Goal: Task Accomplishment & Management: Use online tool/utility

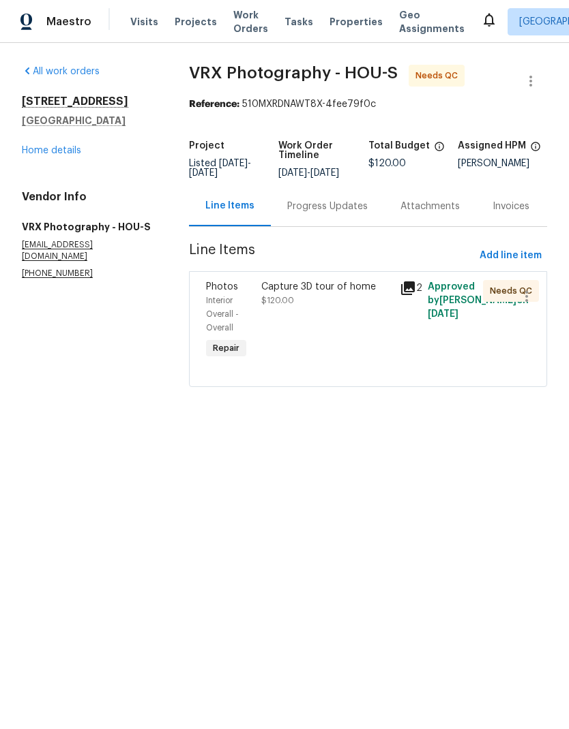
click at [148, 15] on span "Visits" at bounding box center [144, 22] width 28 height 14
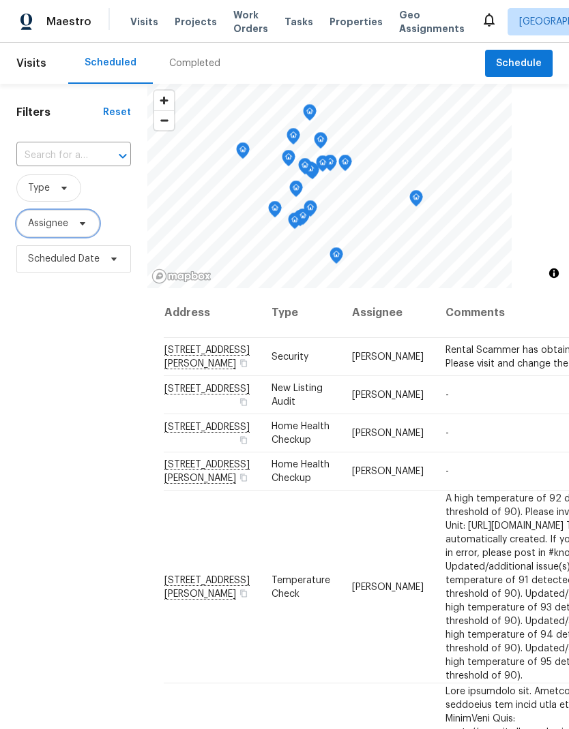
click at [62, 225] on span "Assignee" at bounding box center [48, 224] width 40 height 14
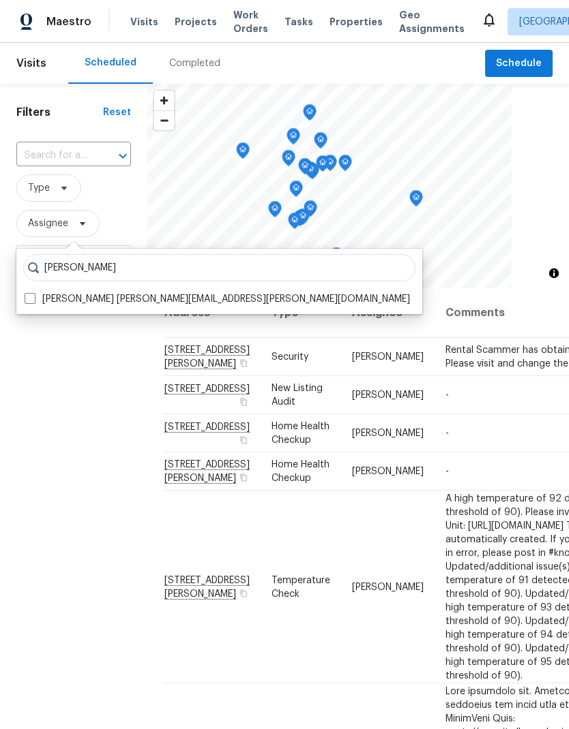
type input "[PERSON_NAME]"
click at [32, 299] on span at bounding box center [30, 298] width 11 height 11
click at [32, 299] on input "[PERSON_NAME] [PERSON_NAME][EMAIL_ADDRESS][PERSON_NAME][DOMAIN_NAME]" at bounding box center [29, 296] width 9 height 9
checkbox input "true"
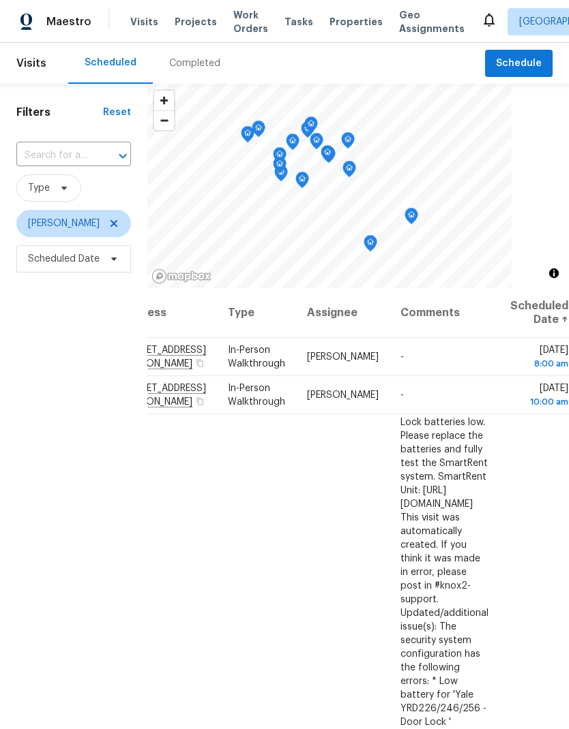
scroll to position [0, 122]
click at [0, 0] on icon at bounding box center [0, 0] width 0 height 0
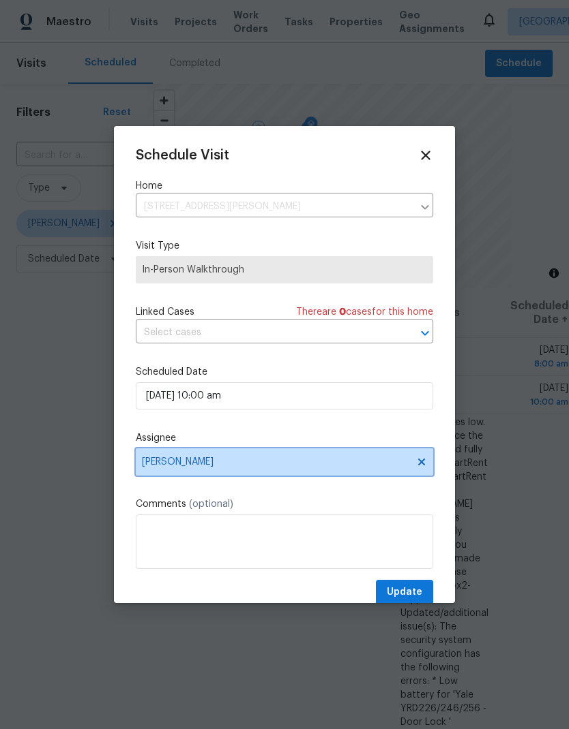
click at [288, 457] on span "[PERSON_NAME]" at bounding box center [284, 462] width 297 height 27
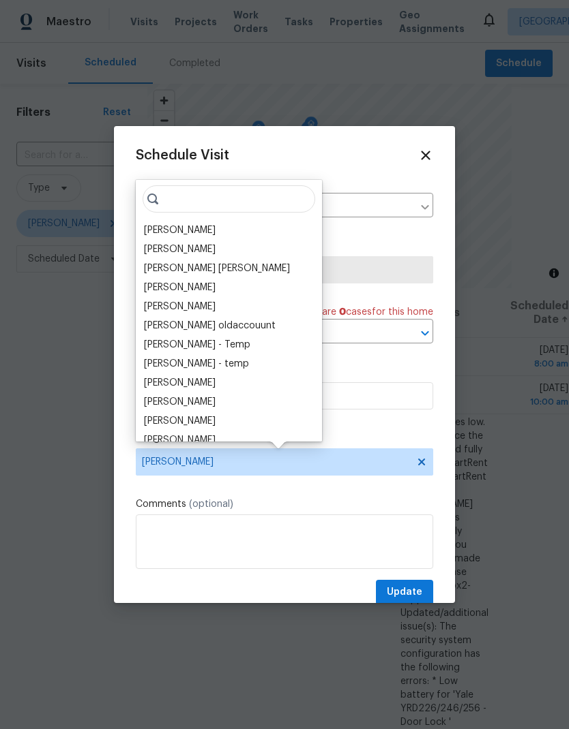
click at [204, 225] on div "[PERSON_NAME]" at bounding box center [180, 231] width 72 height 14
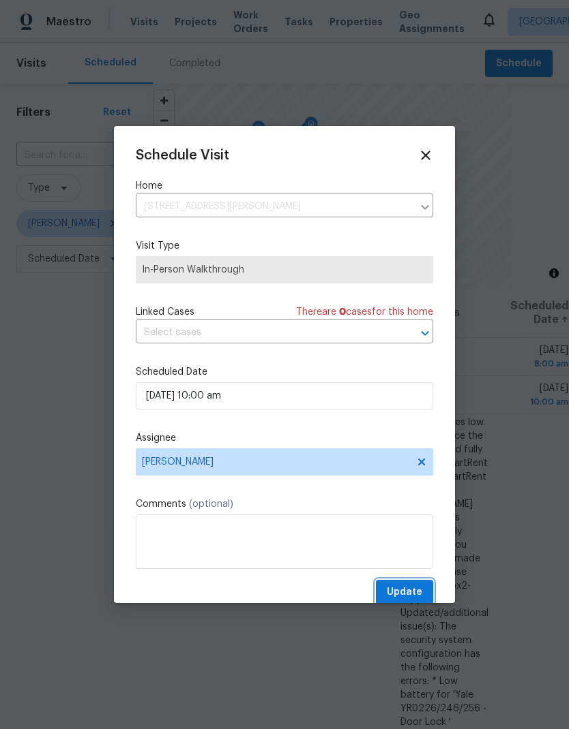
click at [415, 592] on span "Update" at bounding box center [404, 592] width 35 height 17
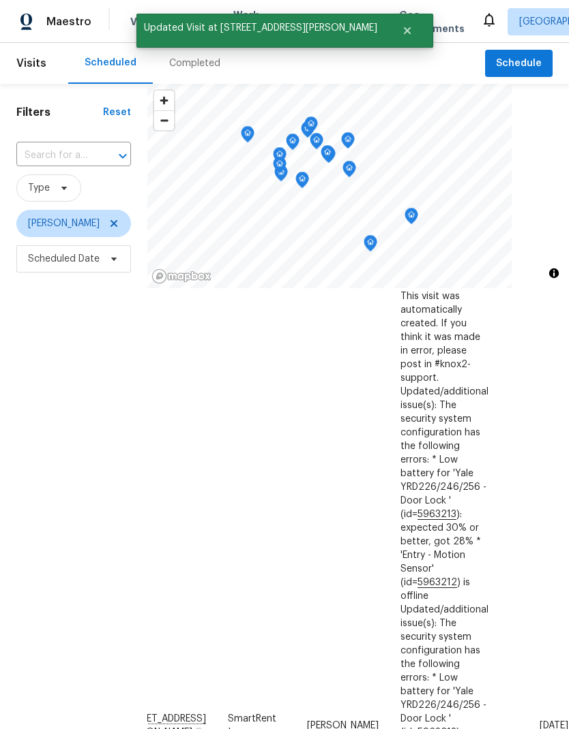
scroll to position [183, 122]
click at [0, 0] on icon at bounding box center [0, 0] width 0 height 0
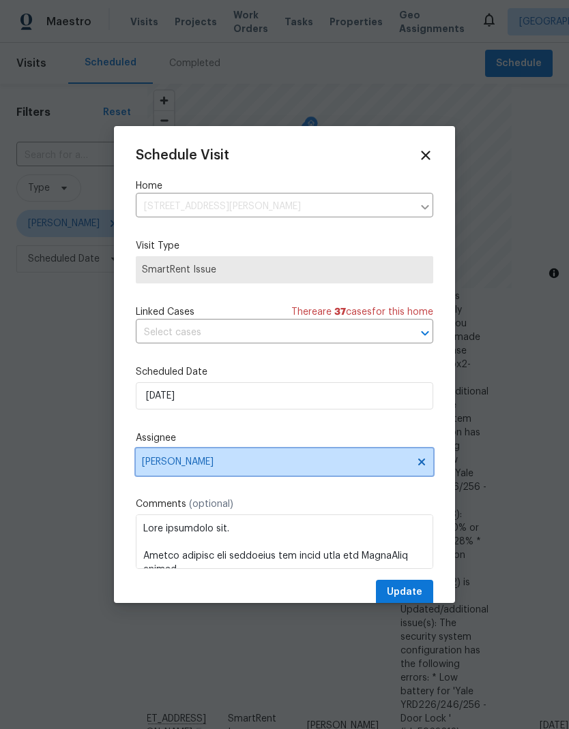
click at [340, 460] on span "[PERSON_NAME]" at bounding box center [284, 462] width 297 height 27
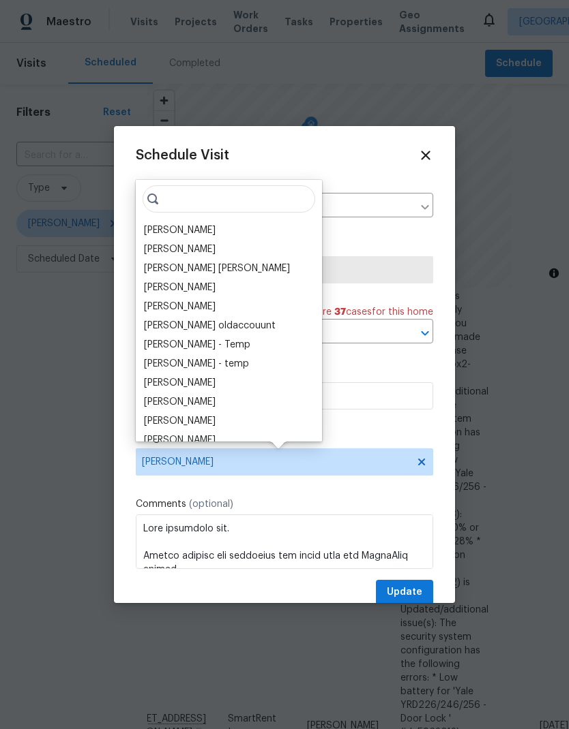
click at [215, 233] on div "[PERSON_NAME]" at bounding box center [229, 230] width 178 height 19
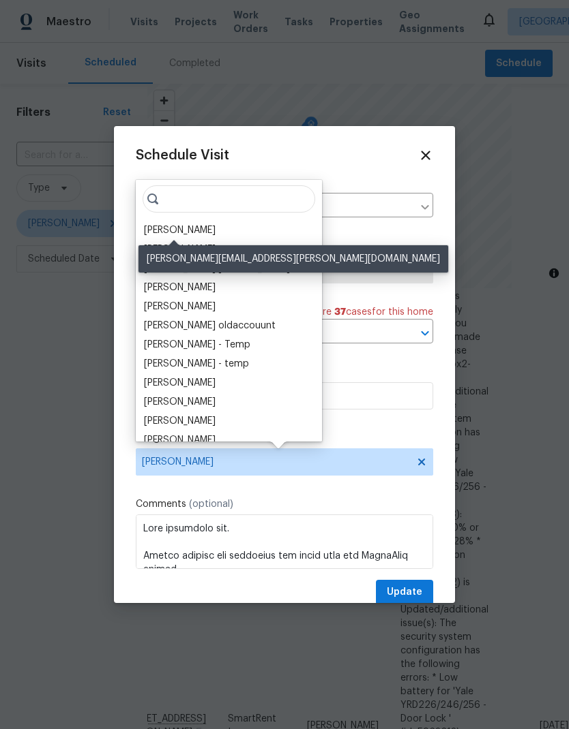
click at [195, 230] on div "[PERSON_NAME]" at bounding box center [180, 231] width 72 height 14
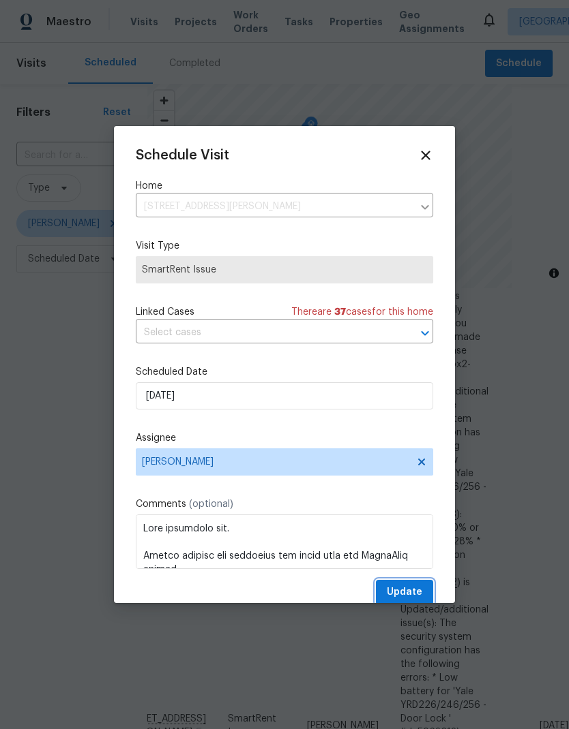
click at [417, 590] on span "Update" at bounding box center [404, 592] width 35 height 17
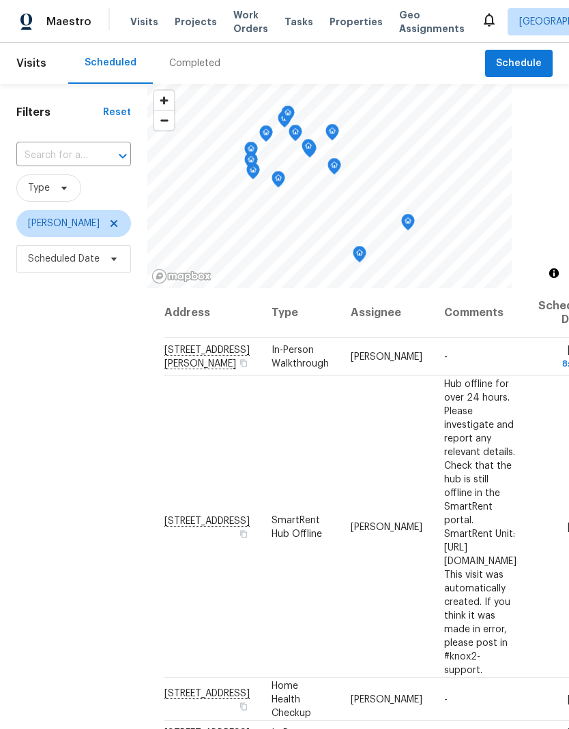
scroll to position [0, 0]
